Goal: Task Accomplishment & Management: Manage account settings

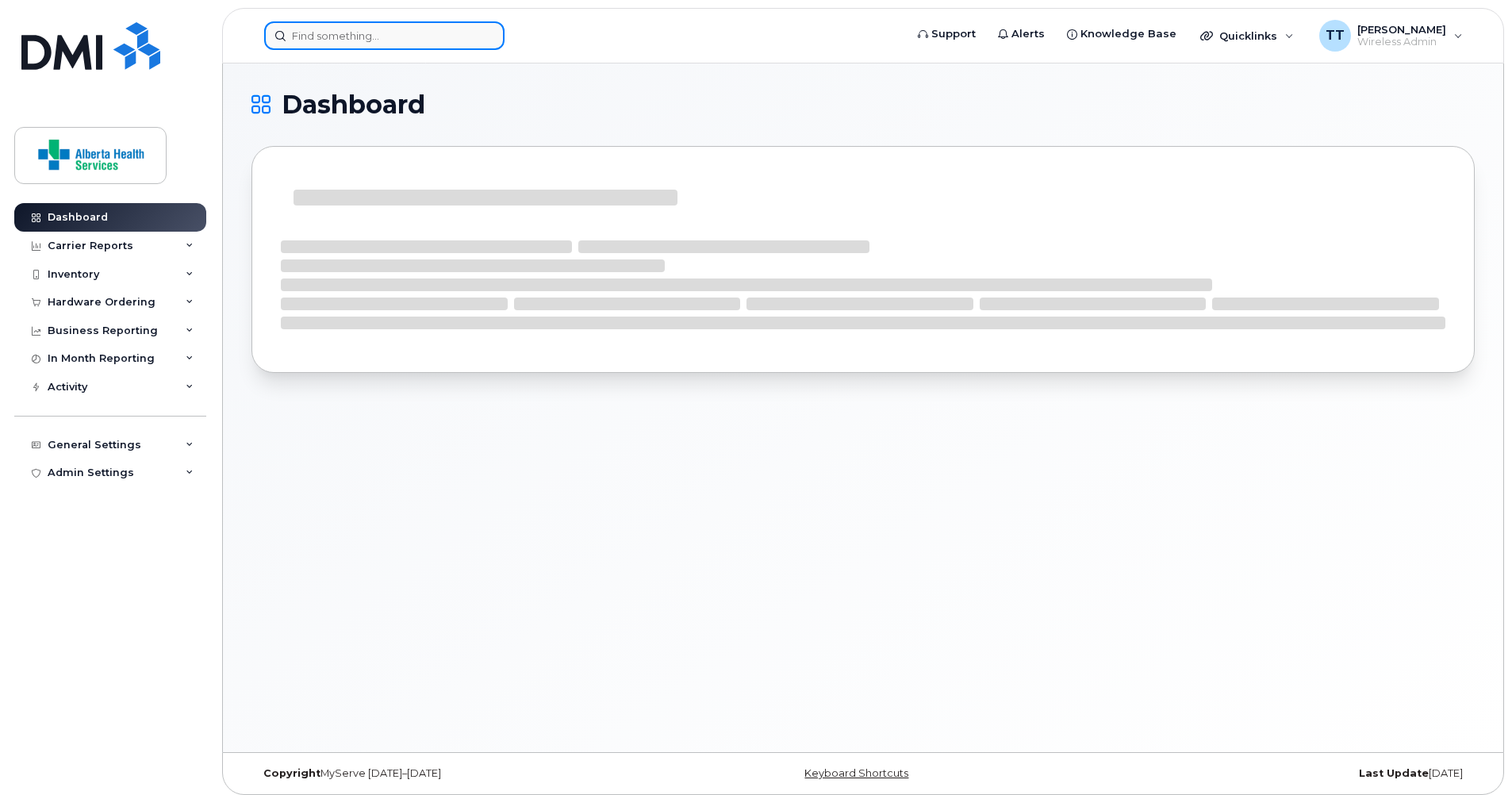
click at [386, 32] on input at bounding box center [384, 35] width 240 height 28
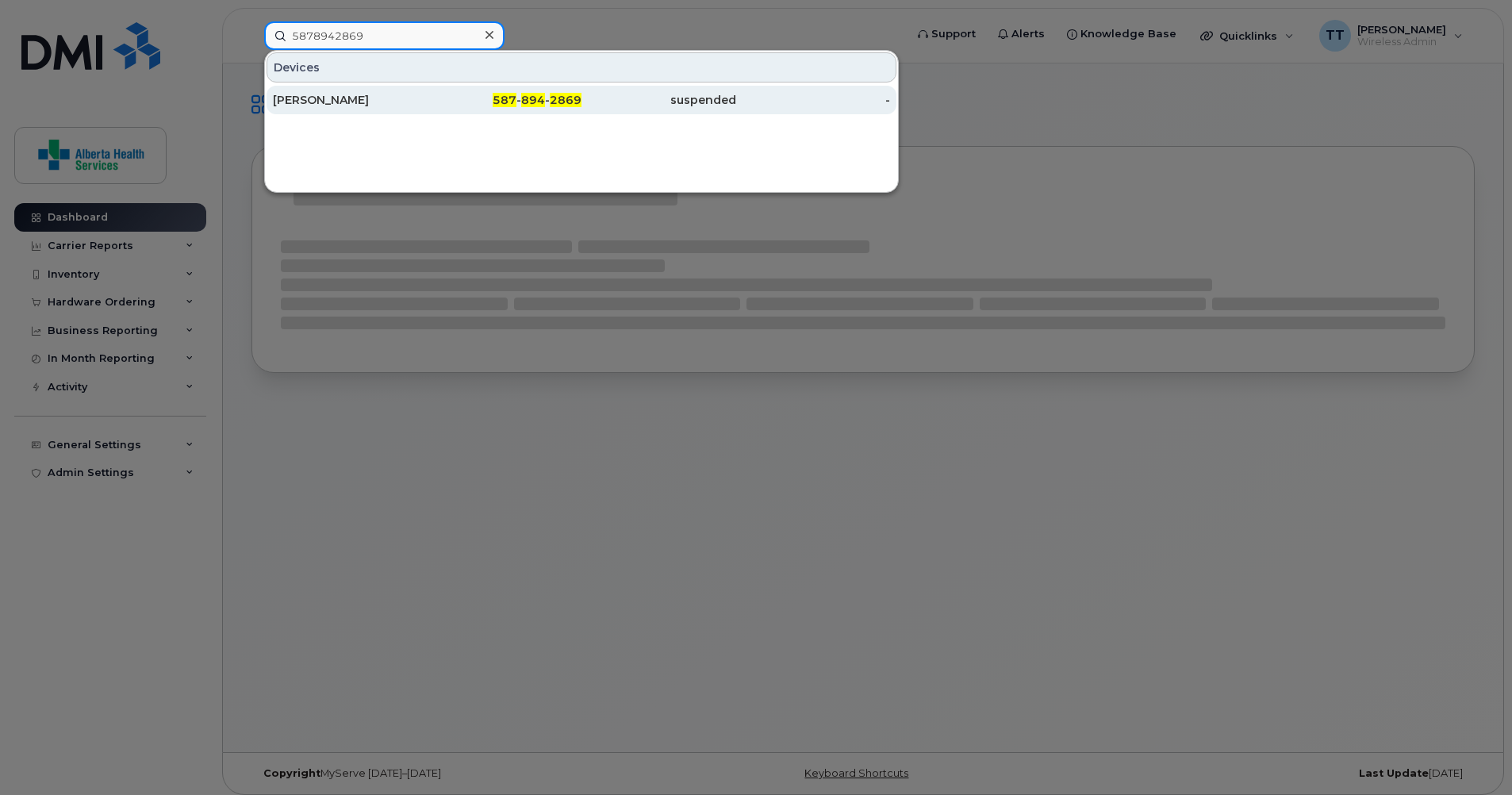
type input "5878942869"
click at [304, 95] on div "[PERSON_NAME]" at bounding box center [350, 100] width 154 height 16
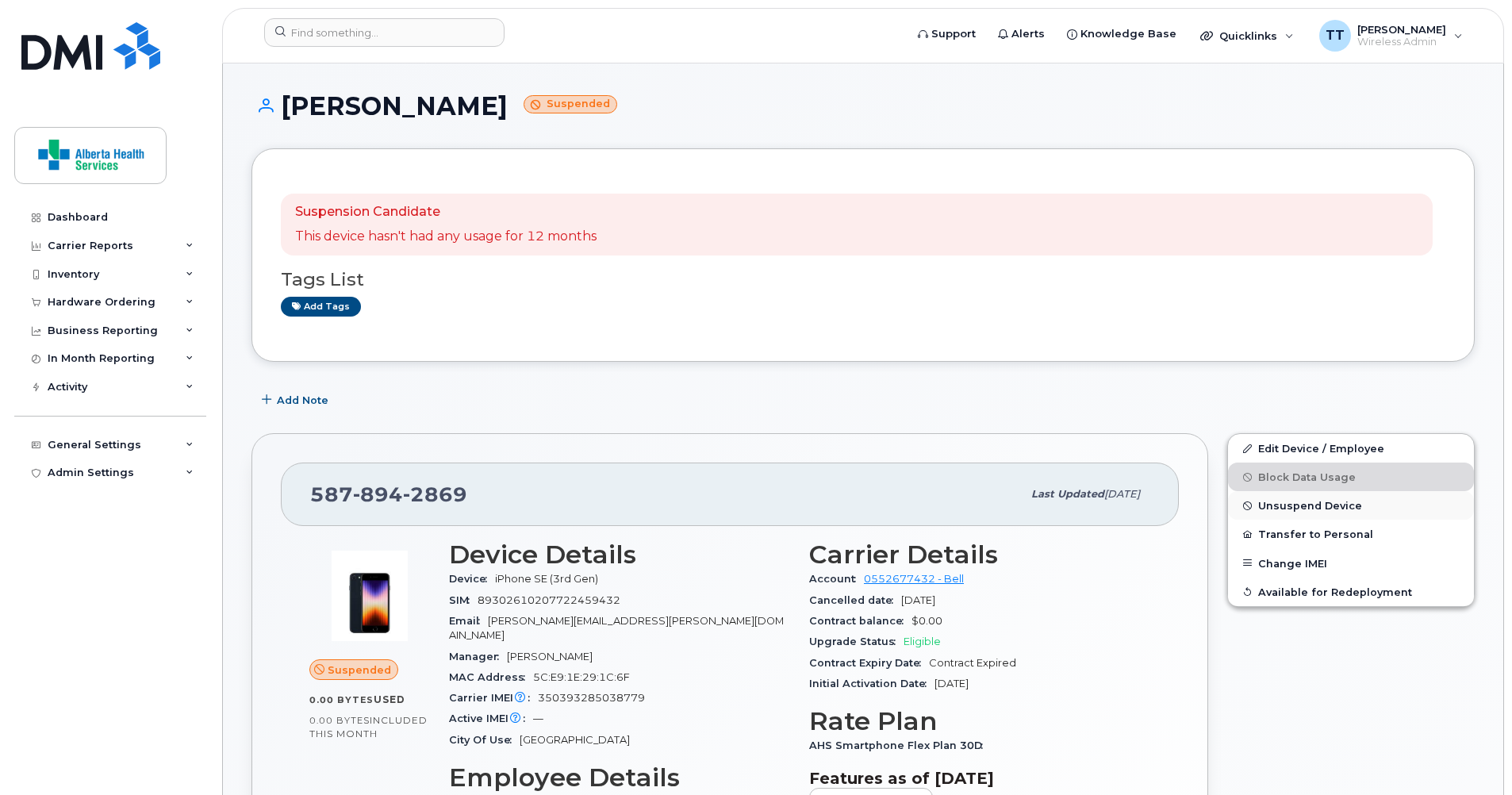
click at [1289, 508] on span "Unsuspend Device" at bounding box center [1311, 505] width 104 height 12
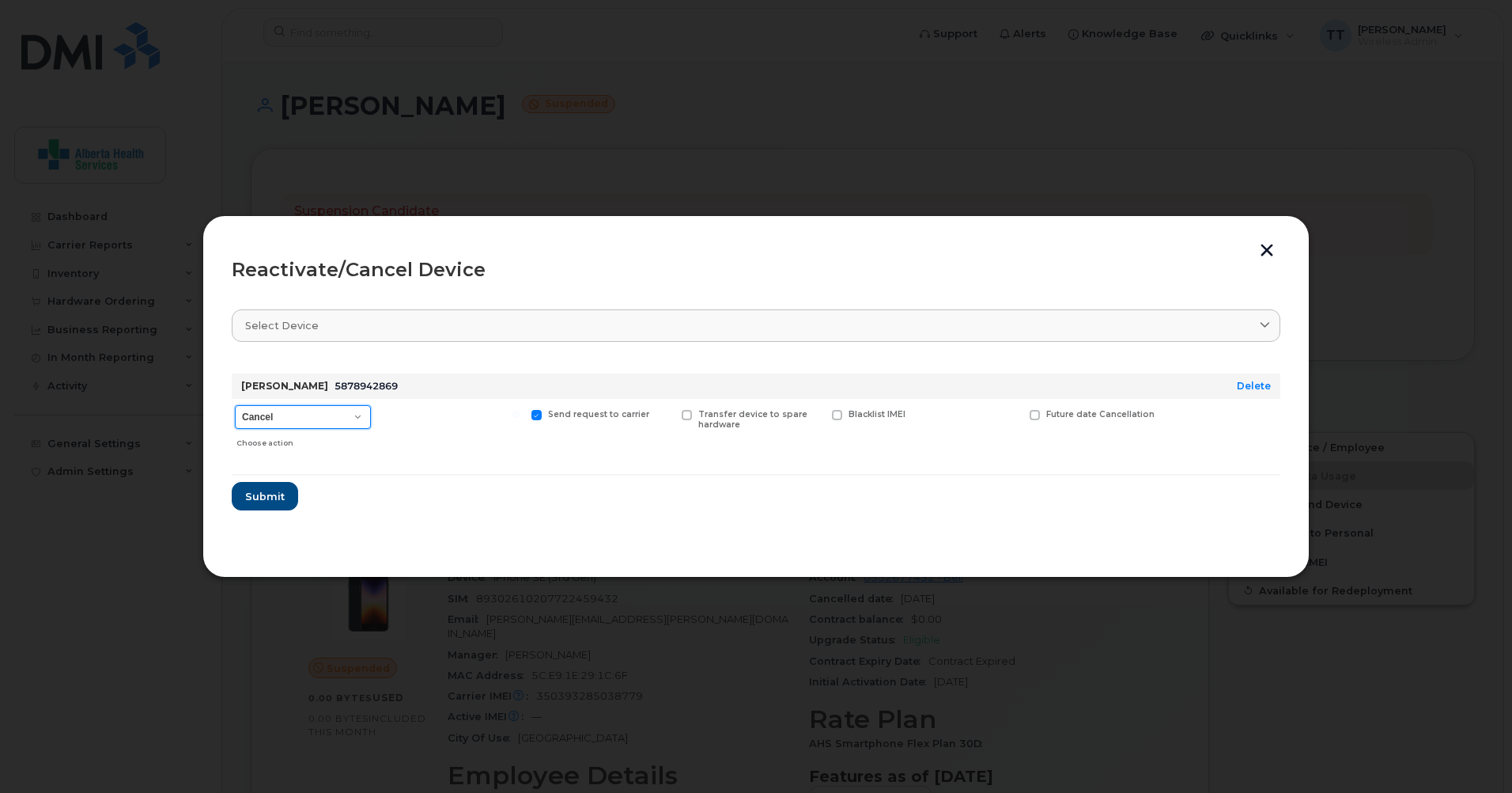
click at [353, 417] on select "Cancel Suspend - Extend Suspension Reactivate" at bounding box center [303, 416] width 136 height 23
select select "[object Object]"
click at [235, 405] on select "Cancel Suspend - Extend Suspension Reactivate" at bounding box center [303, 416] width 136 height 23
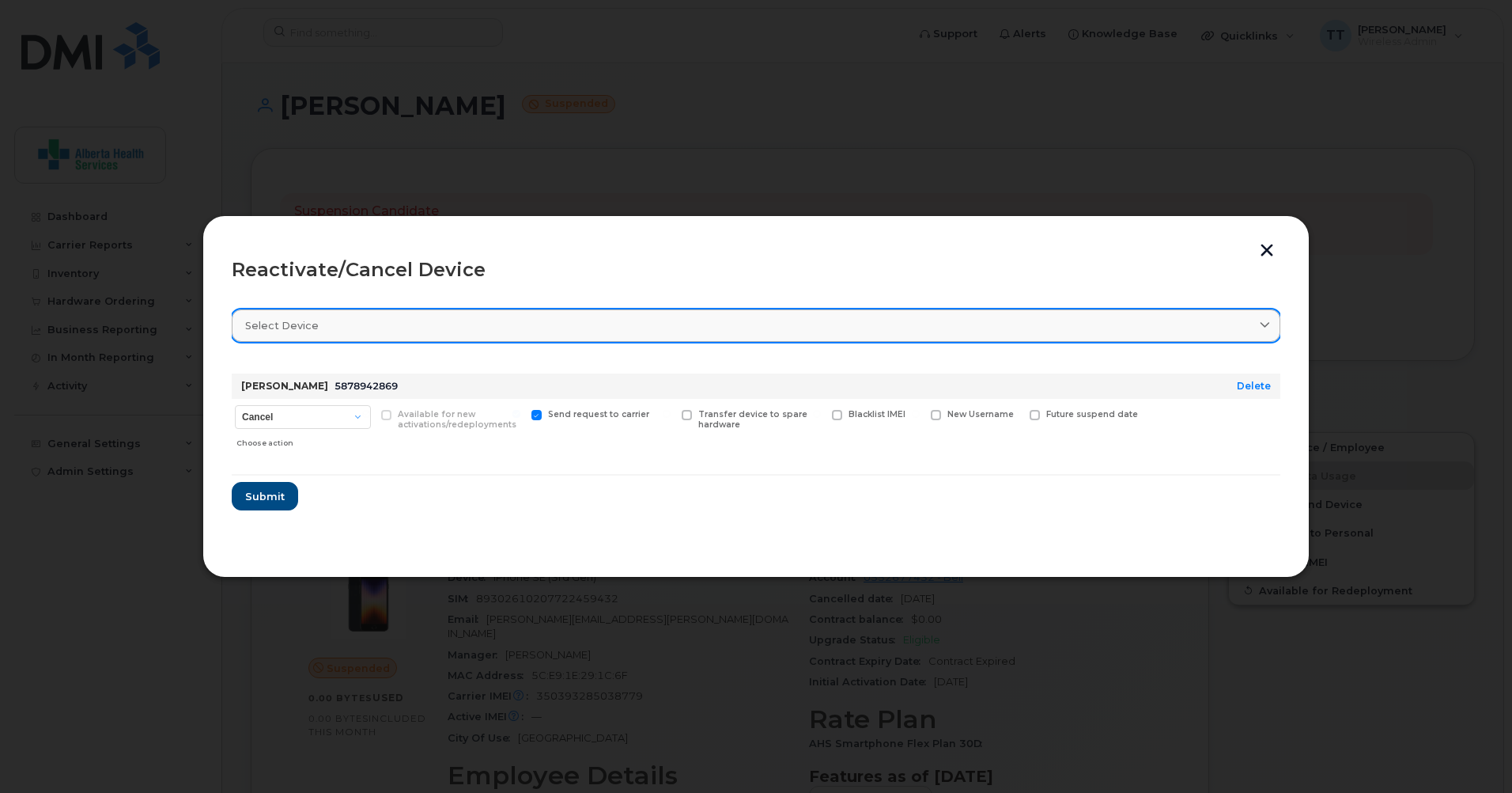
click at [310, 330] on span "Select device" at bounding box center [282, 326] width 74 height 15
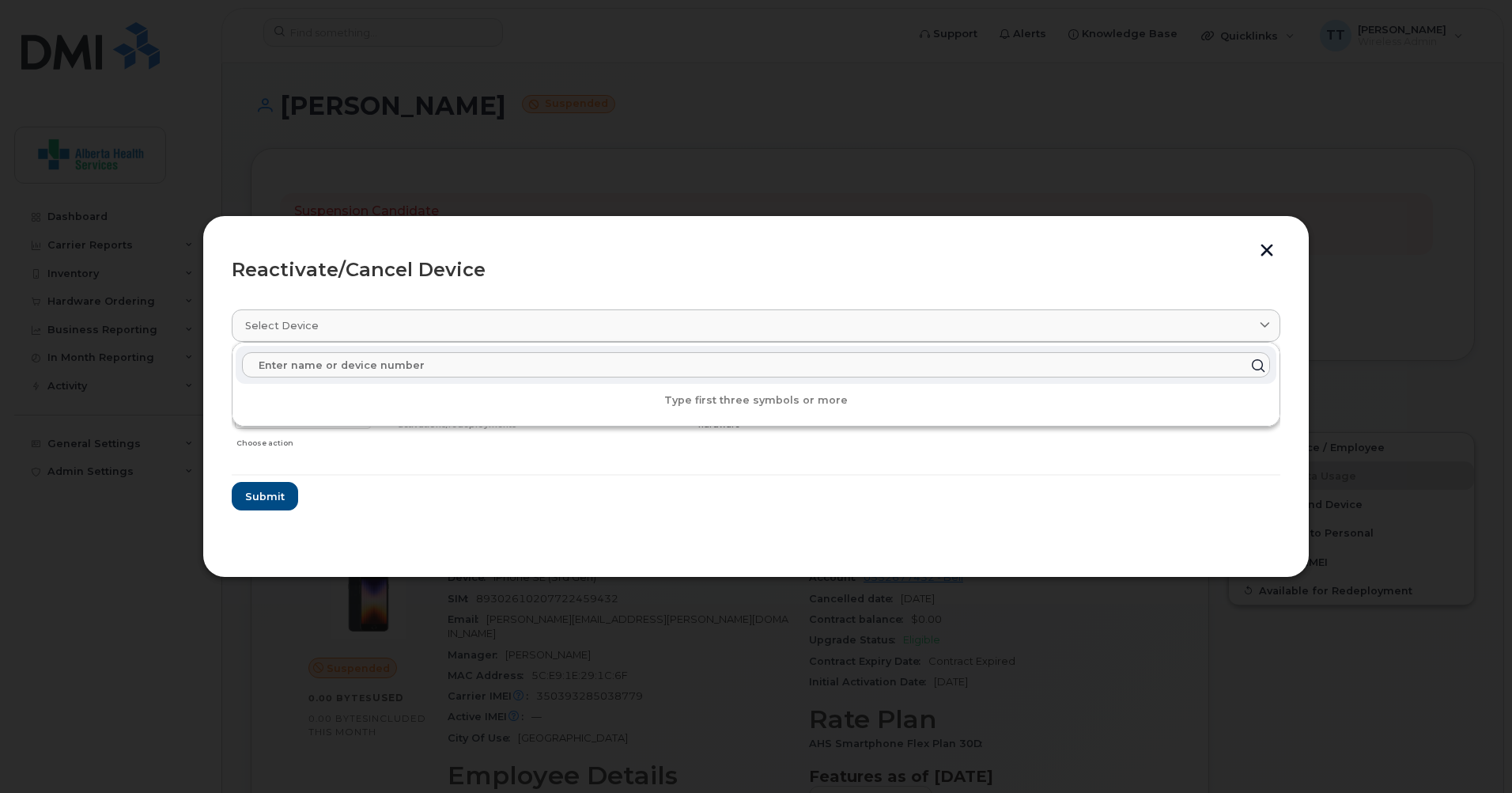
click at [300, 362] on input "text" at bounding box center [756, 365] width 1029 height 25
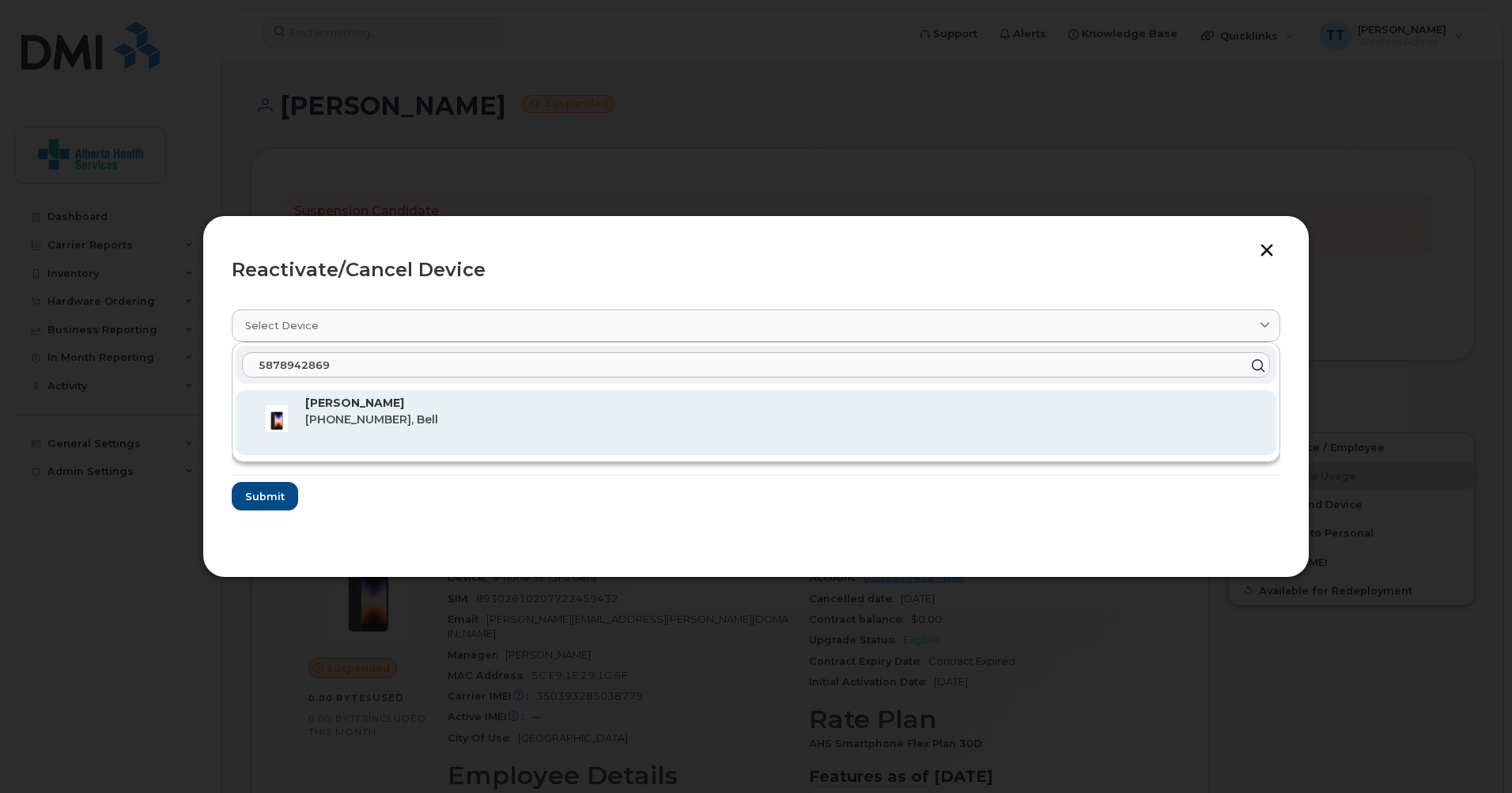
type input "5878942869"
click at [305, 406] on div "[PERSON_NAME] [PHONE_NUMBER], Bell" at bounding box center [756, 422] width 1016 height 55
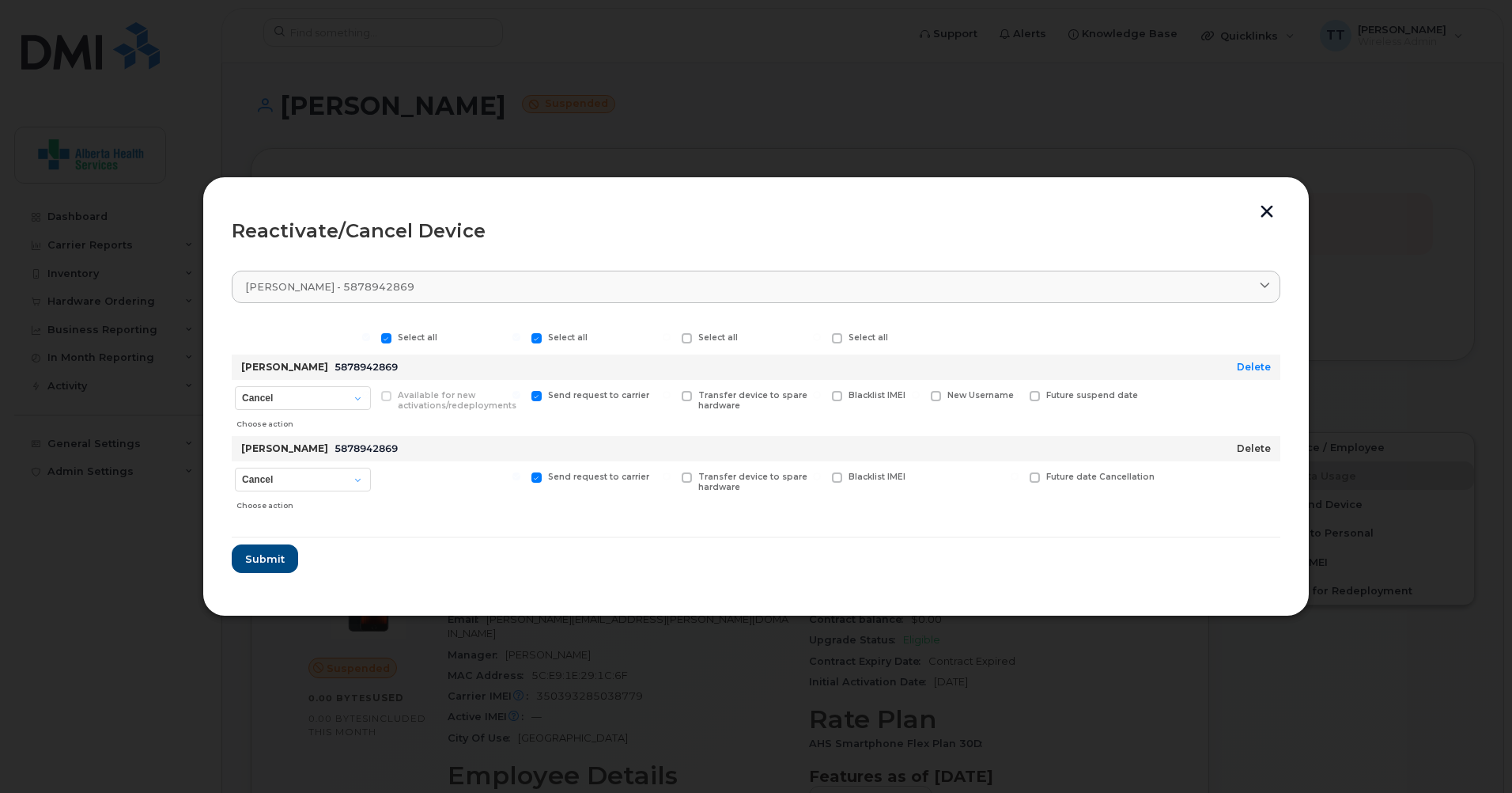
click at [1252, 446] on link "Delete" at bounding box center [1254, 448] width 34 height 12
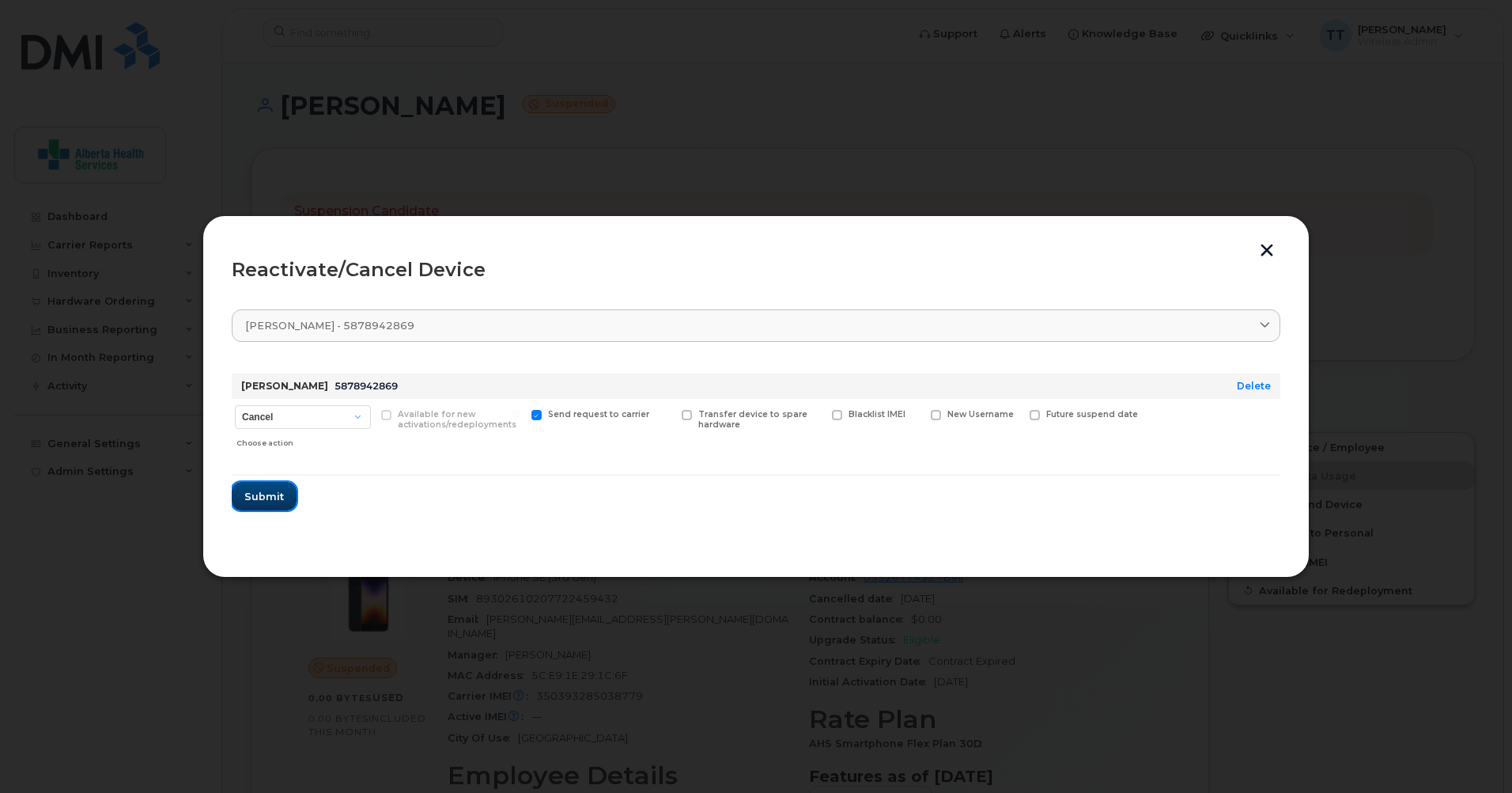
click at [266, 484] on button "Submit" at bounding box center [264, 496] width 65 height 28
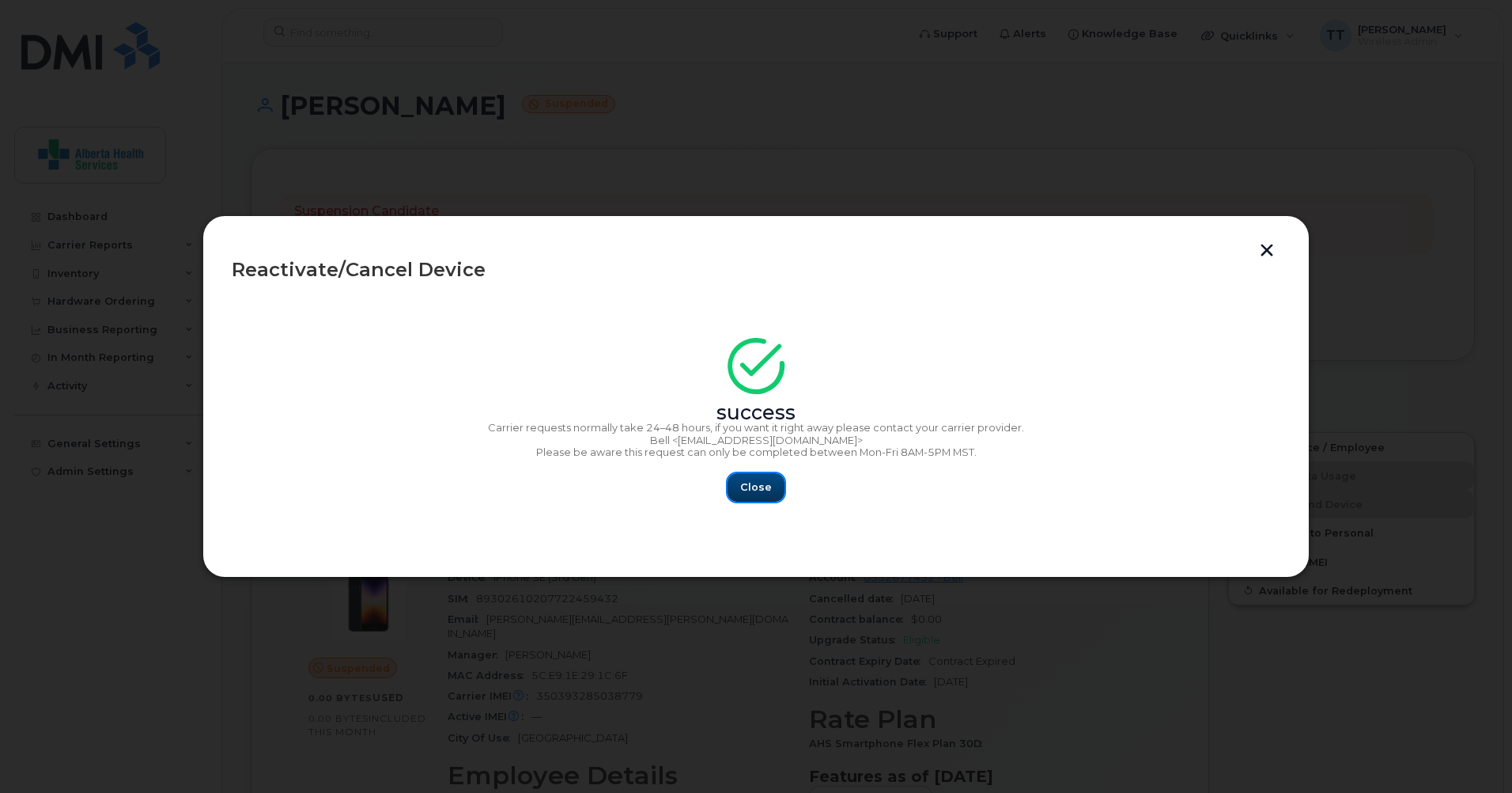
click at [764, 489] on span "Close" at bounding box center [756, 487] width 32 height 15
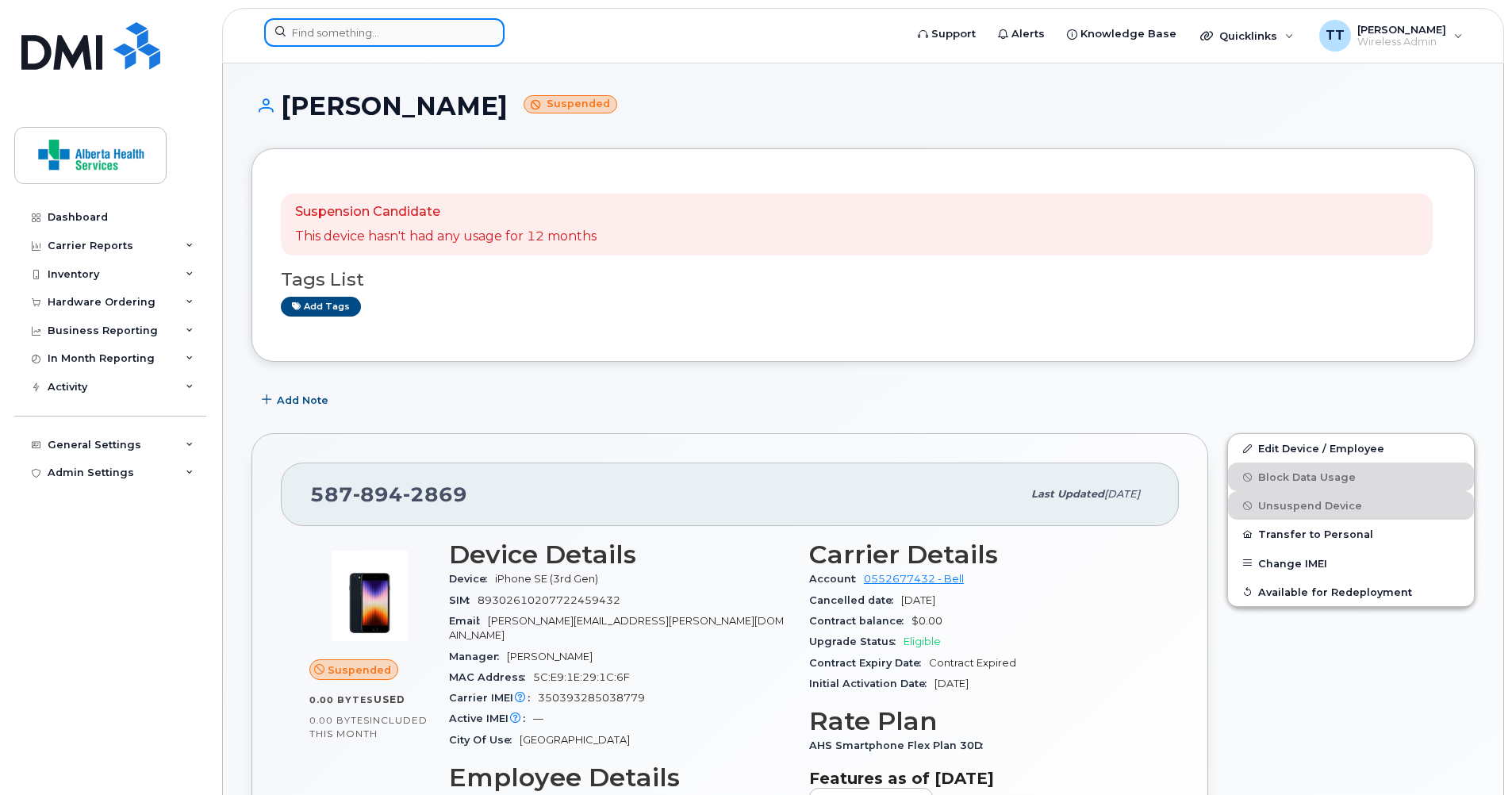
click at [359, 30] on input at bounding box center [384, 32] width 240 height 28
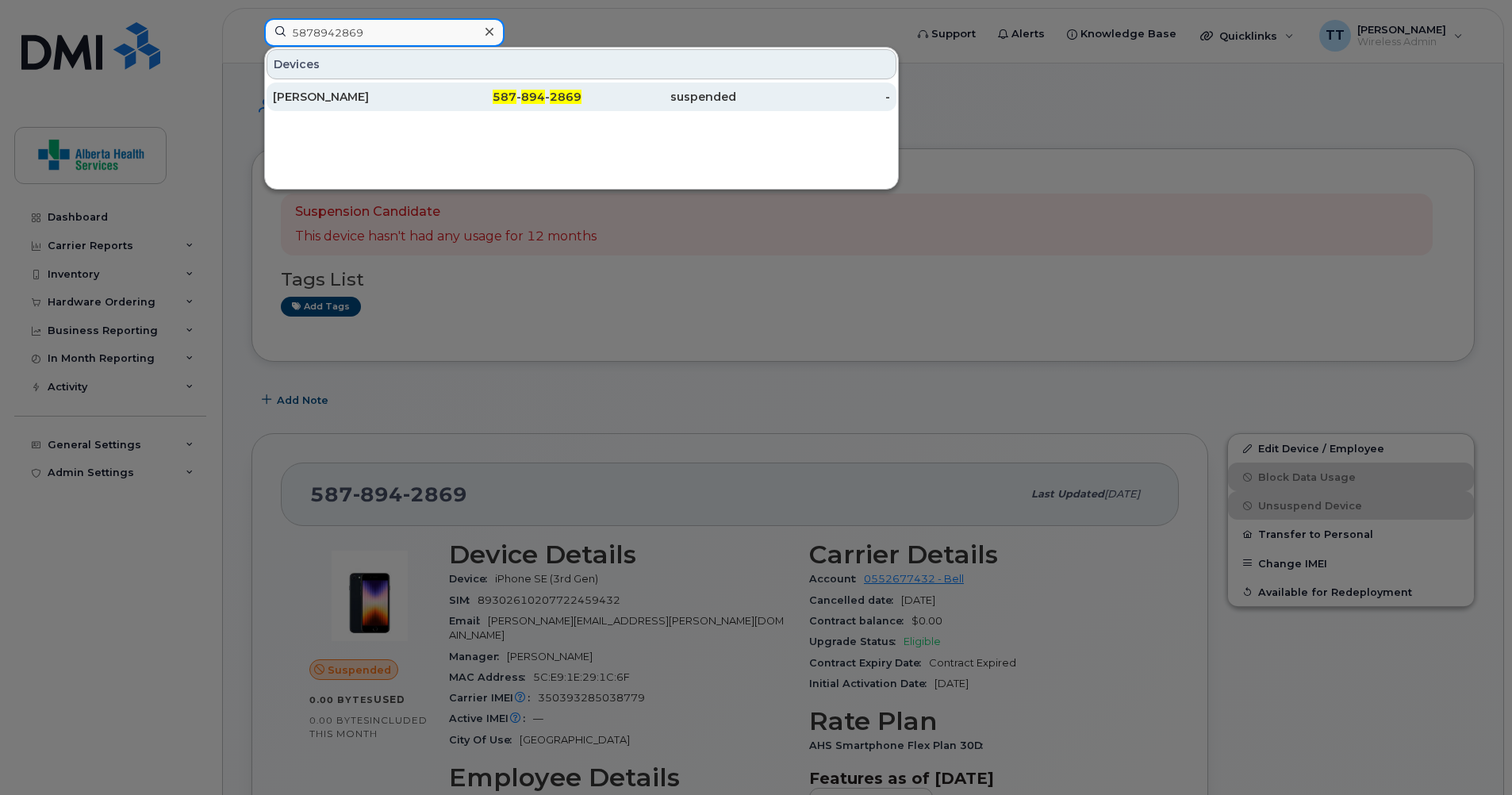
type input "5878942869"
click at [349, 89] on div "[PERSON_NAME]" at bounding box center [350, 97] width 154 height 28
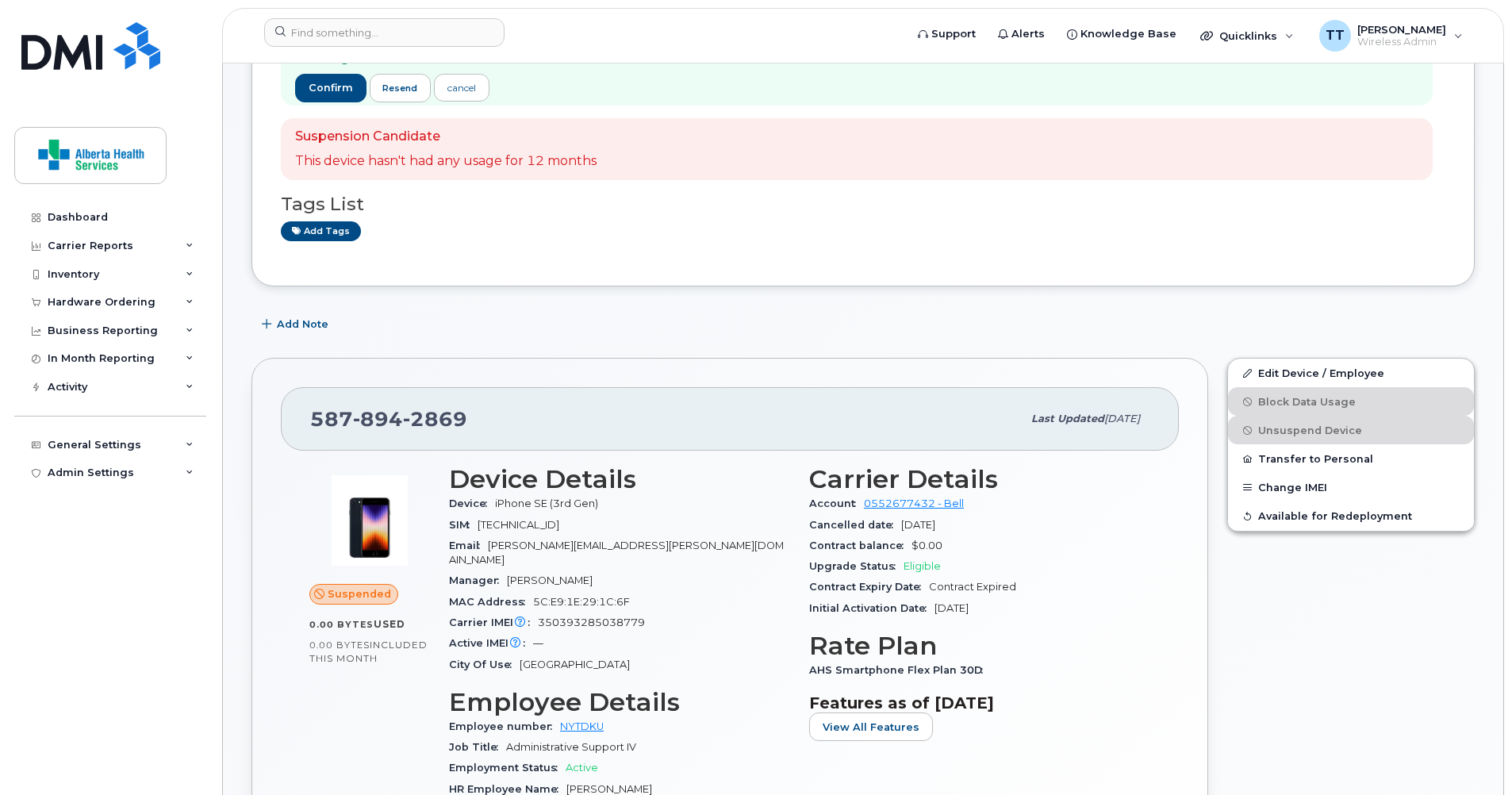
scroll to position [158, 0]
